Goal: Check status: Check status

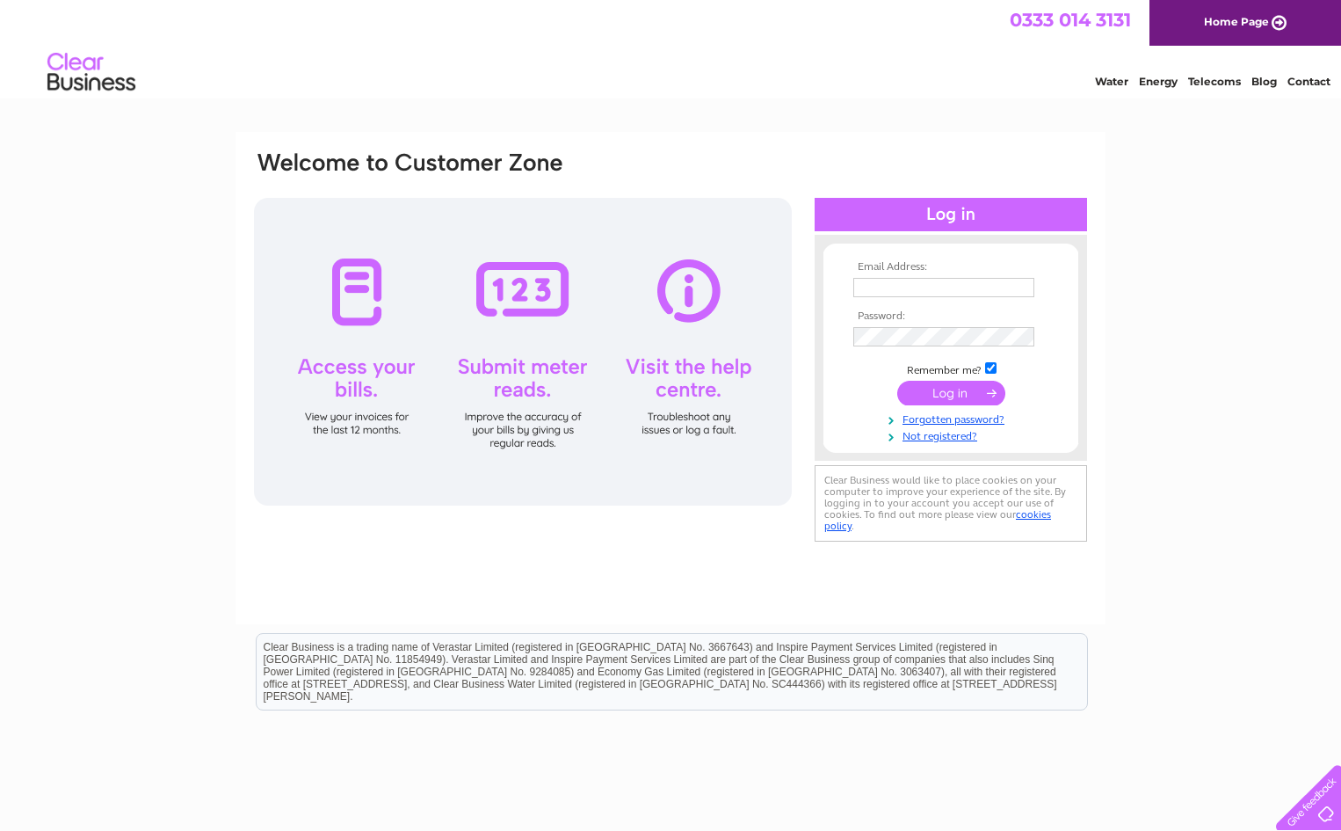
type input "accounts@robertsongranite.co.uk"
click at [958, 395] on input "submit" at bounding box center [952, 393] width 108 height 25
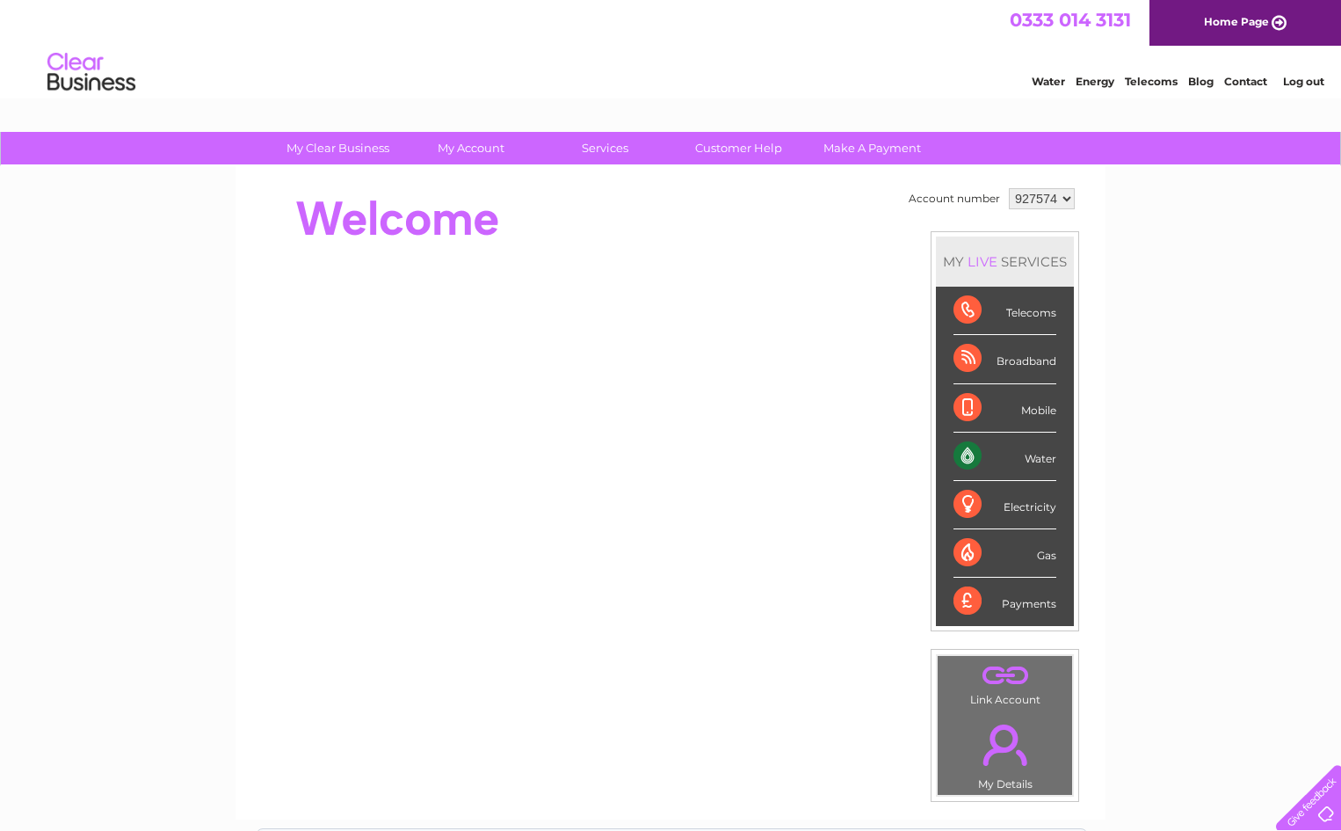
click at [1027, 453] on div "Water" at bounding box center [1005, 457] width 103 height 48
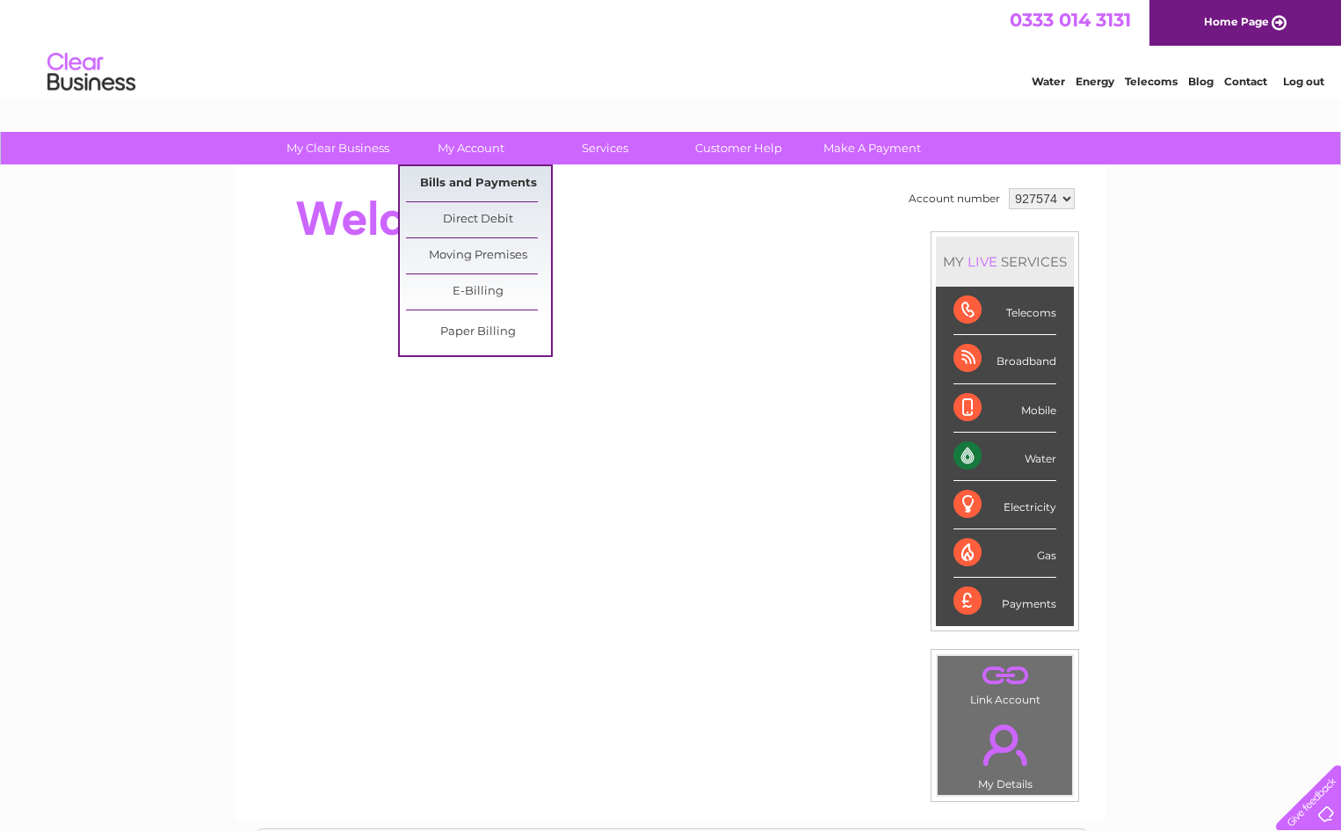
click at [478, 178] on link "Bills and Payments" at bounding box center [478, 183] width 145 height 35
